Goal: Task Accomplishment & Management: Use online tool/utility

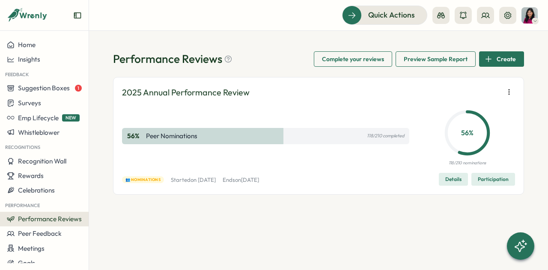
click at [495, 178] on span "Participation" at bounding box center [493, 179] width 31 height 12
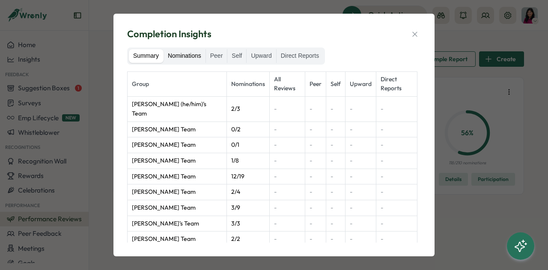
click at [176, 54] on label "Nominations" at bounding box center [184, 56] width 42 height 14
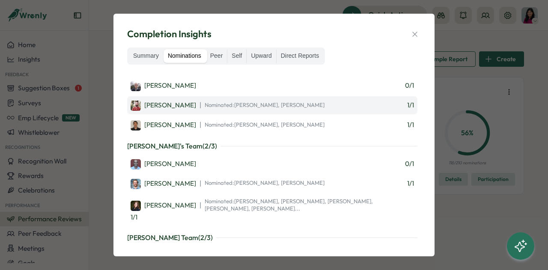
scroll to position [3340, 0]
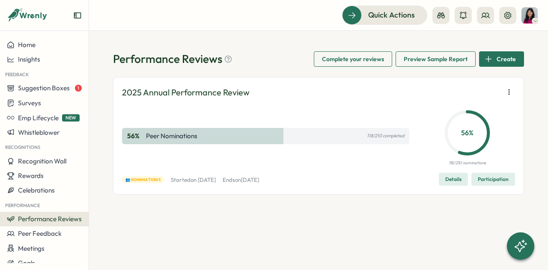
click at [484, 178] on span "Participation" at bounding box center [493, 179] width 31 height 12
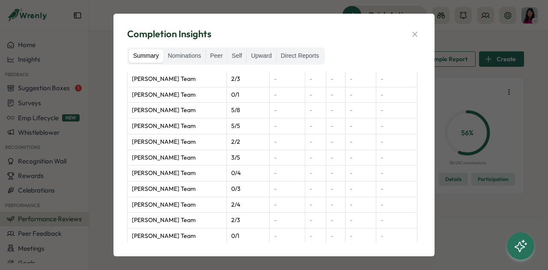
scroll to position [713, 0]
click at [474, 222] on div "Completion Insights Summary Nominations Peer Self Upward Direct Reports Group N…" at bounding box center [274, 135] width 548 height 270
click at [416, 36] on icon "button" at bounding box center [414, 34] width 9 height 9
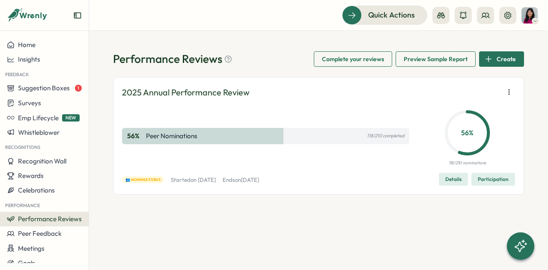
click at [498, 177] on span "Participation" at bounding box center [493, 179] width 31 height 12
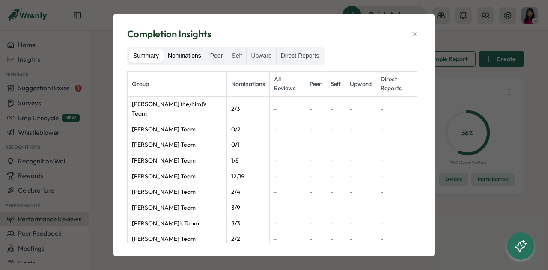
click at [181, 59] on label "Nominations" at bounding box center [184, 56] width 42 height 14
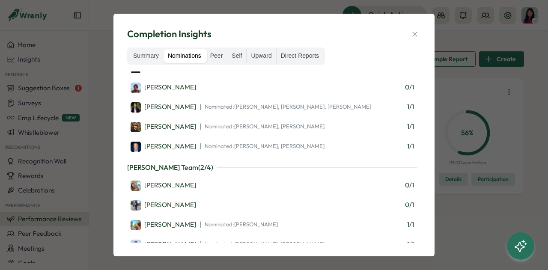
scroll to position [1664, 0]
